Goal: Check status: Check status

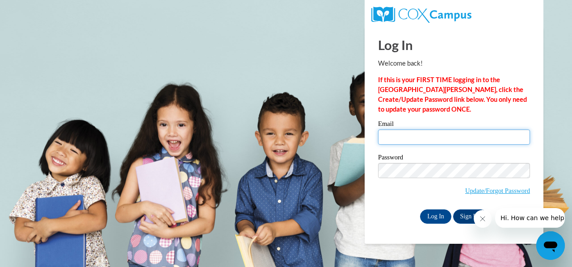
type input "[PERSON_NAME][EMAIL_ADDRESS][PERSON_NAME][DOMAIN_NAME]"
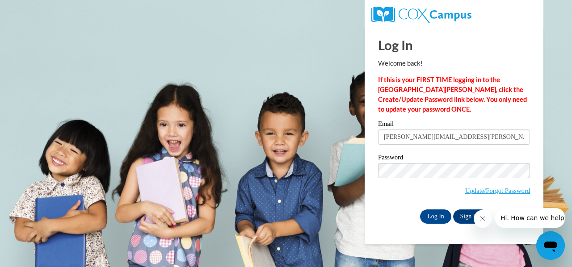
click at [338, 221] on body "Log In Welcome back! If this is your FIRST TIME logging in to the NEW Cox Campu…" at bounding box center [286, 133] width 572 height 267
click at [435, 216] on input "Log In" at bounding box center [435, 217] width 31 height 14
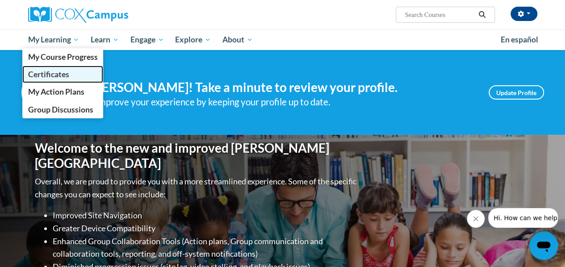
click at [59, 75] on span "Certificates" at bounding box center [48, 74] width 41 height 9
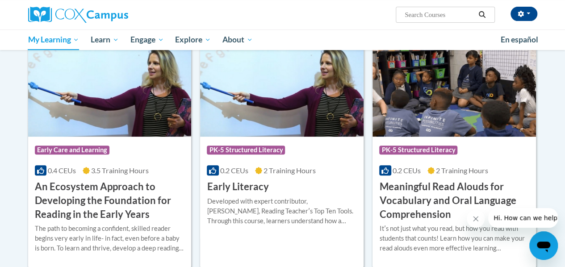
scroll to position [167, 0]
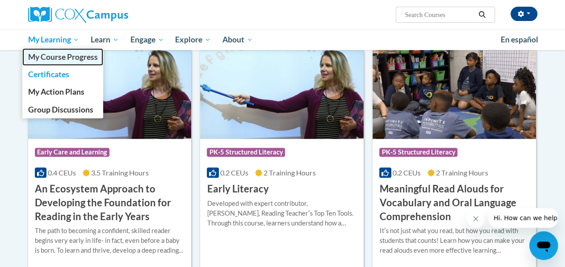
click at [61, 55] on span "My Course Progress" at bounding box center [63, 56] width 70 height 9
